Goal: Information Seeking & Learning: Learn about a topic

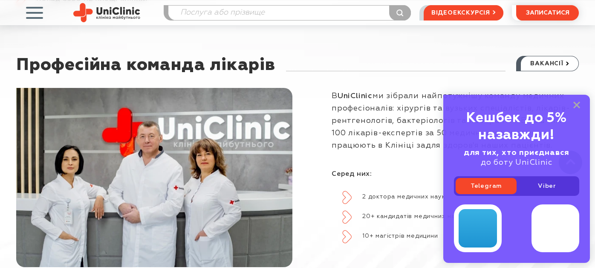
scroll to position [597, 0]
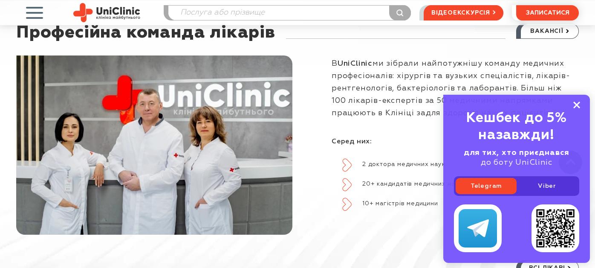
click at [577, 104] on rect at bounding box center [576, 104] width 7 height 7
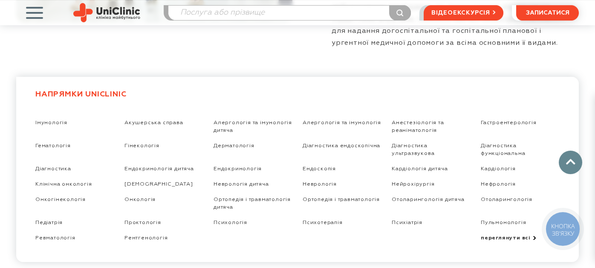
scroll to position [1406, 0]
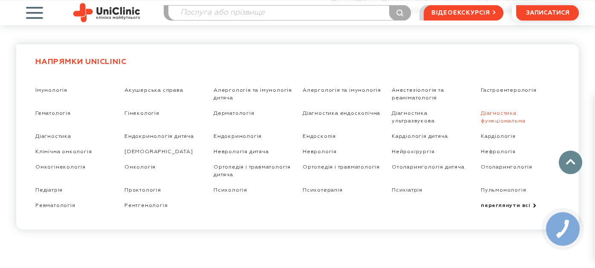
click at [498, 110] on link "Діагностика функціональна" at bounding box center [503, 116] width 44 height 13
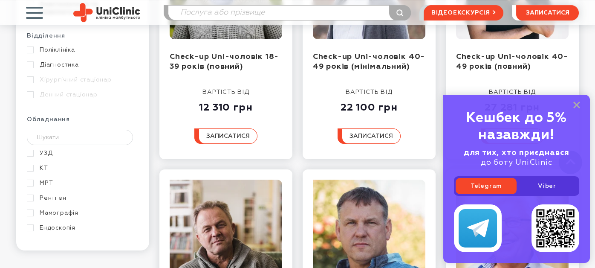
scroll to position [511, 0]
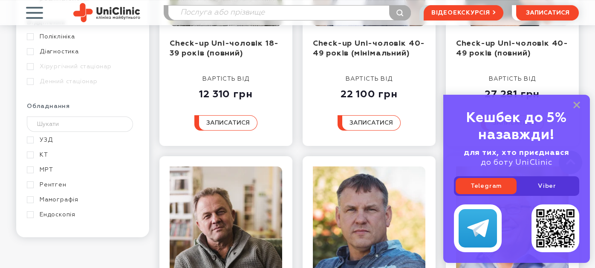
click at [33, 166] on link "МРТ" at bounding box center [82, 170] width 110 height 8
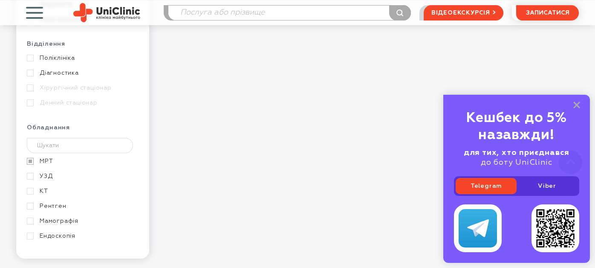
click at [577, 105] on rect at bounding box center [576, 104] width 7 height 7
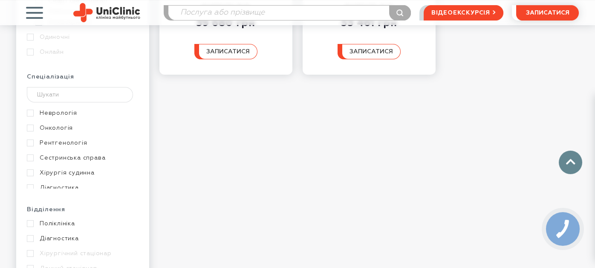
scroll to position [341, 0]
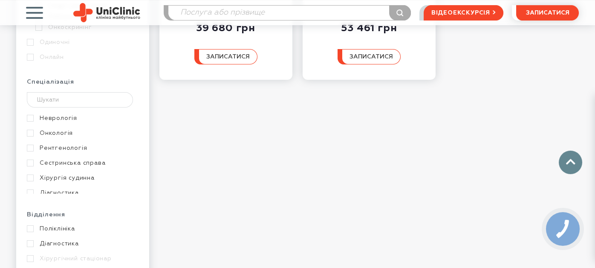
click at [29, 189] on link "Діагностика" at bounding box center [82, 193] width 110 height 8
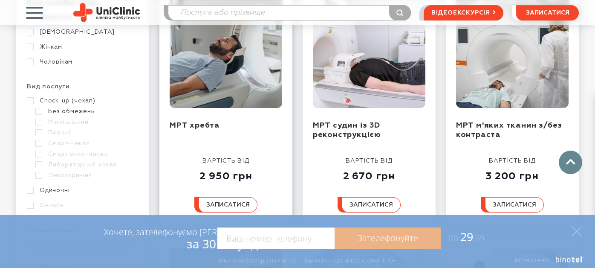
scroll to position [231, 0]
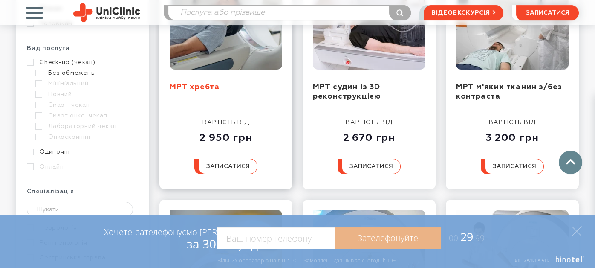
click at [197, 87] on link "МРТ хребта" at bounding box center [195, 87] width 50 height 8
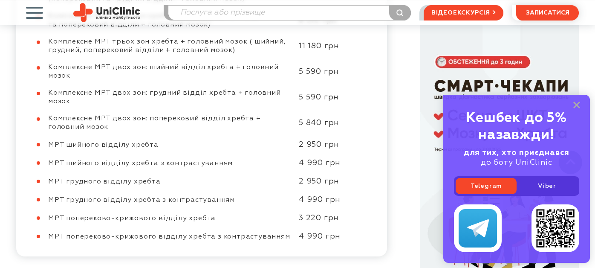
scroll to position [639, 0]
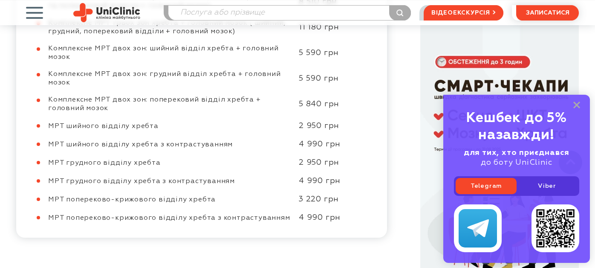
click at [578, 106] on icon at bounding box center [576, 104] width 7 height 7
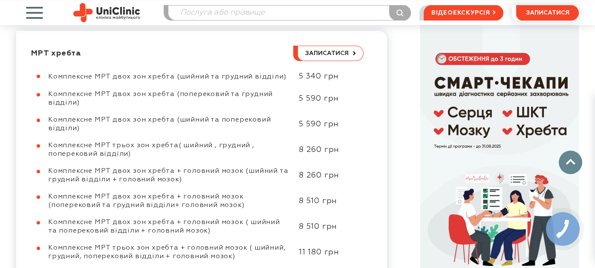
scroll to position [383, 0]
